Goal: Understand process/instructions

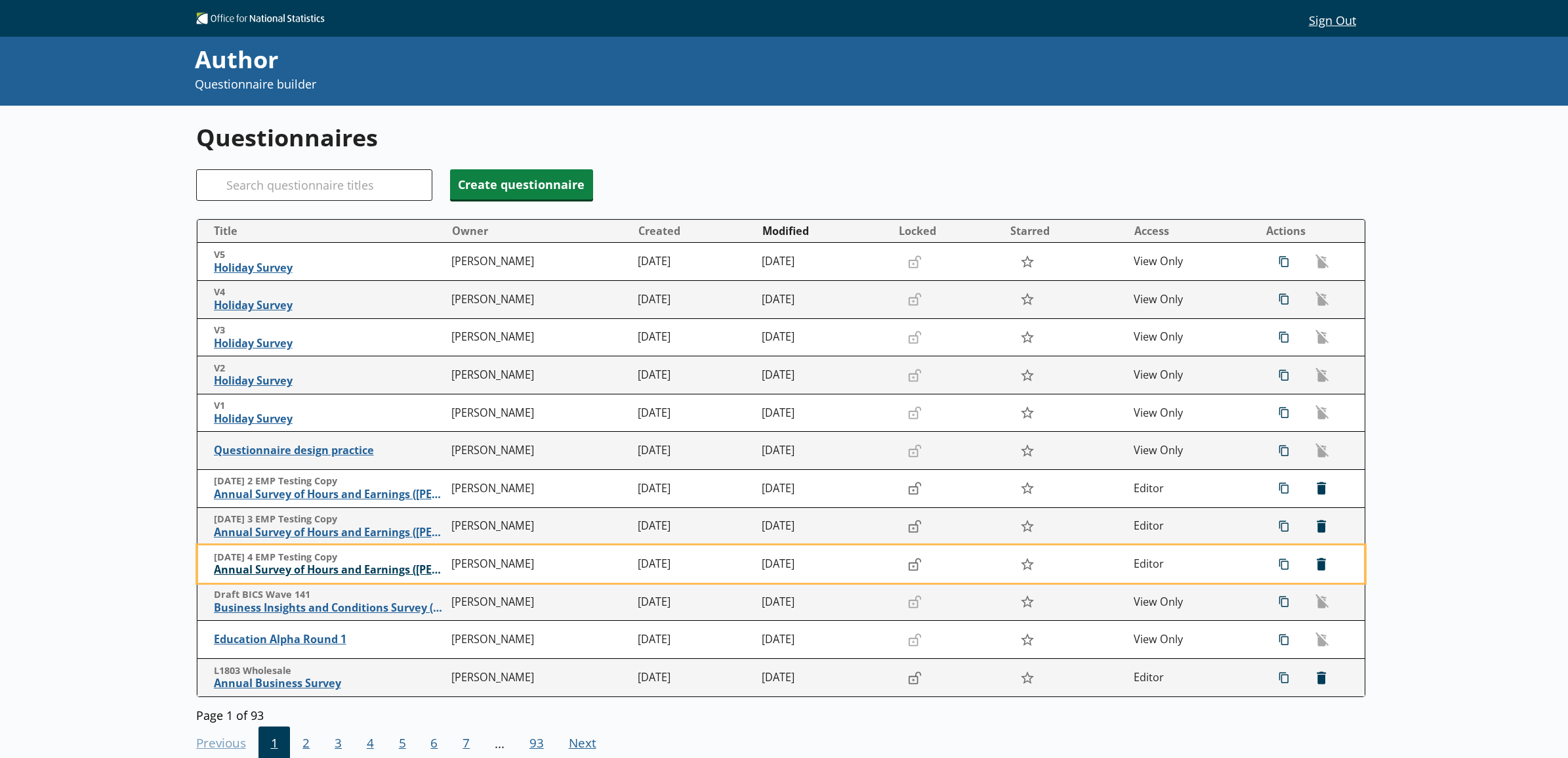
click at [309, 565] on span "Annual Survey of Hours and Earnings ([PERSON_NAME])" at bounding box center [329, 570] width 231 height 14
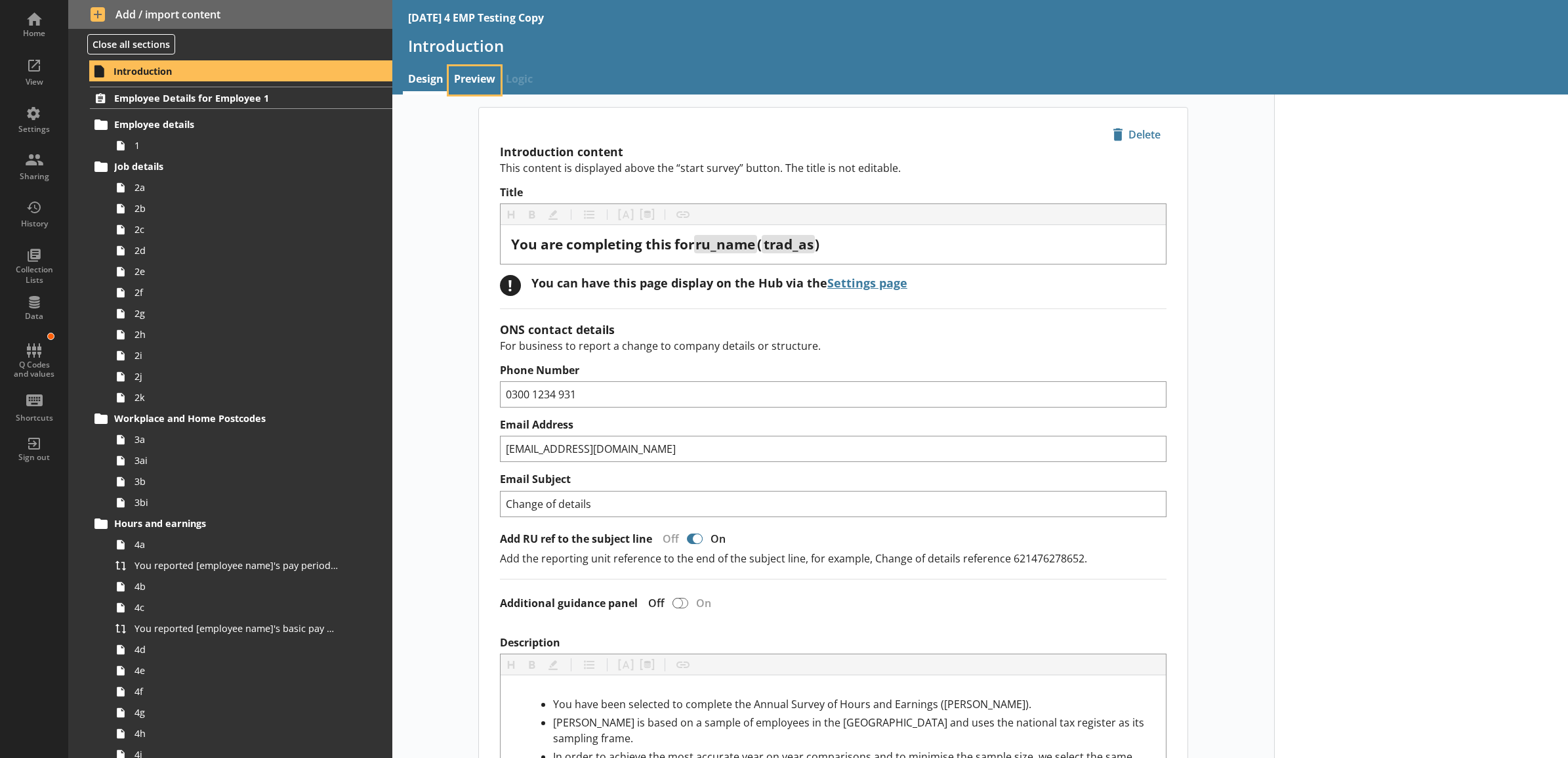
click at [479, 83] on link "Preview" at bounding box center [474, 80] width 52 height 28
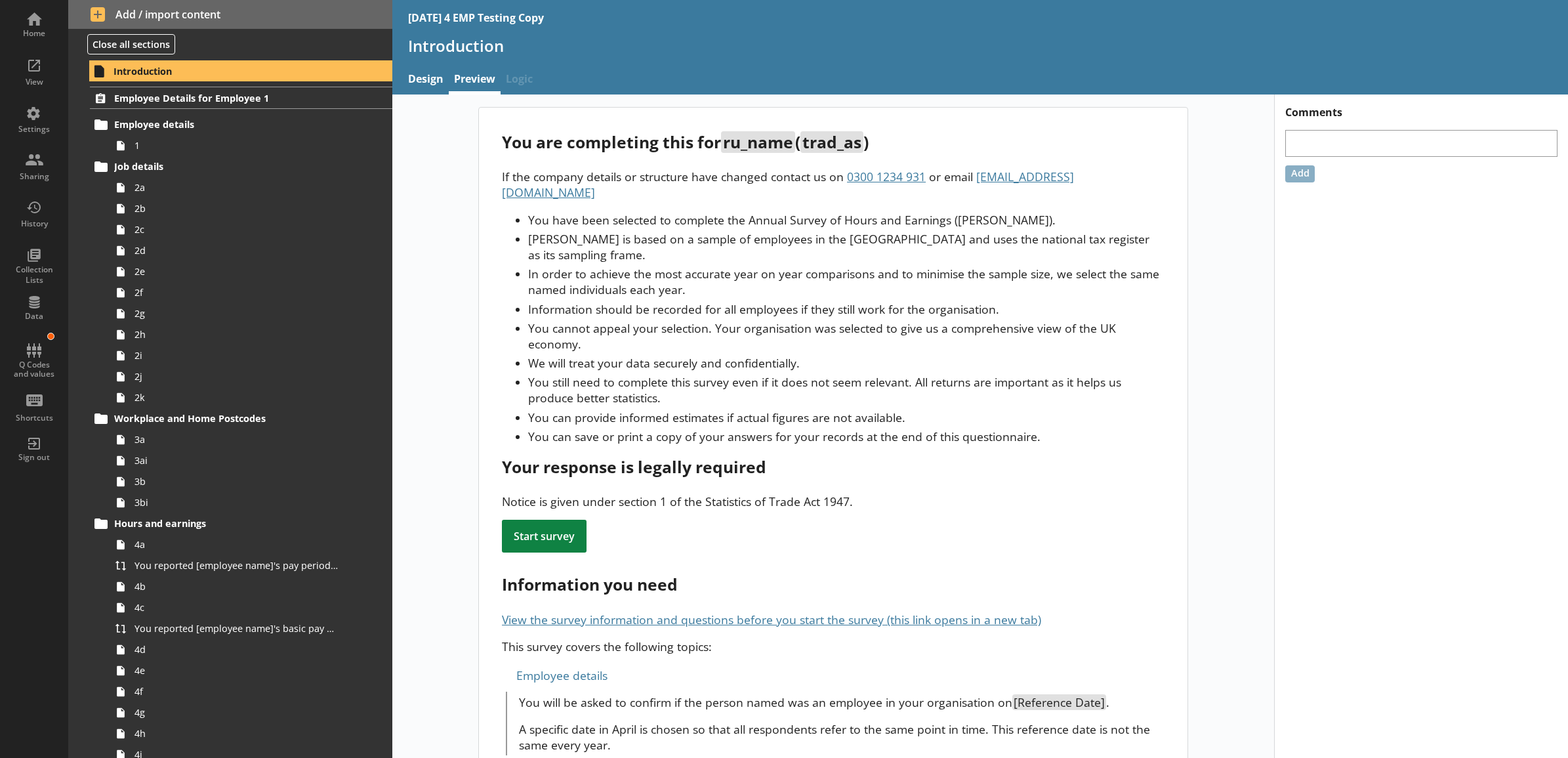
click at [1033, 320] on li "You cannot appeal your selection. Your organisation was selected to give us a c…" at bounding box center [845, 336] width 636 height 32
click at [519, 246] on ul "You have been selected to complete the Annual Survey of Hours and Earnings ([PE…" at bounding box center [833, 328] width 662 height 232
click at [549, 355] on li "We will treat your data securely and confidentially." at bounding box center [845, 363] width 636 height 16
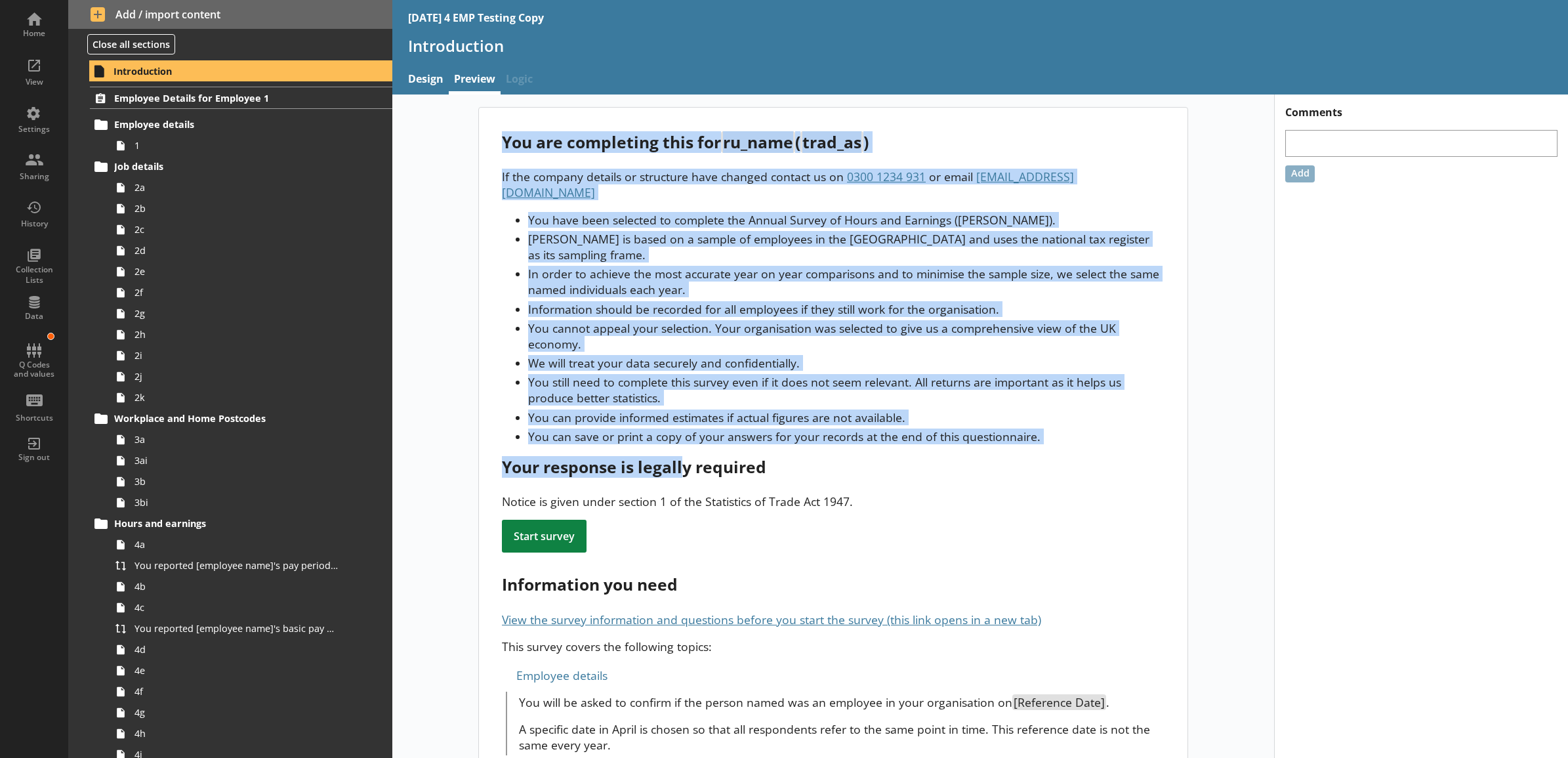
drag, startPoint x: 500, startPoint y: 142, endPoint x: 678, endPoint y: 428, distance: 336.9
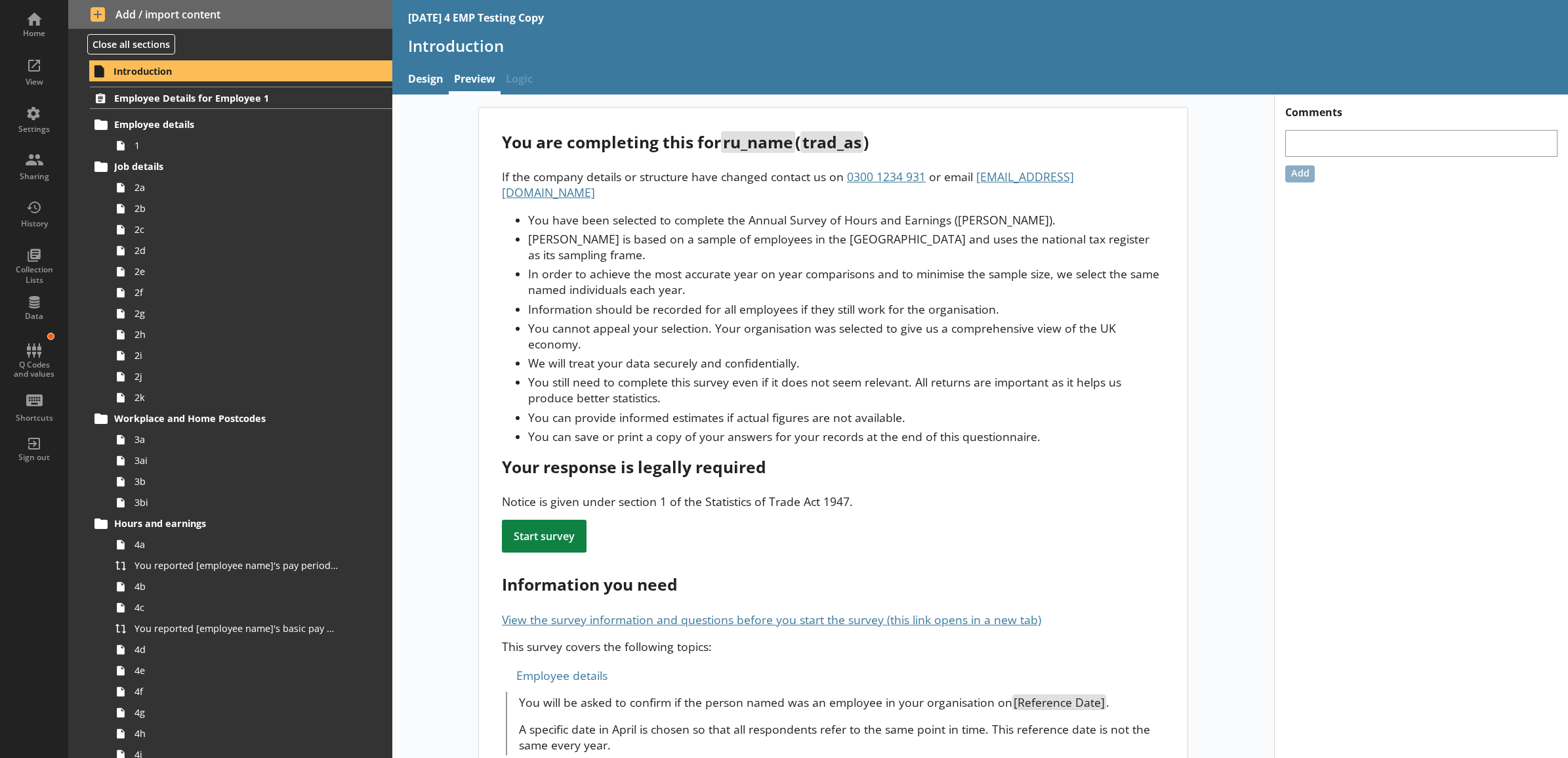
drag, startPoint x: 678, startPoint y: 428, endPoint x: 725, endPoint y: 481, distance: 70.8
click at [725, 493] on div "Notice is given under section 1 of the Statistics of Trade Act 1947." at bounding box center [833, 501] width 662 height 16
